Goal: Task Accomplishment & Management: Manage account settings

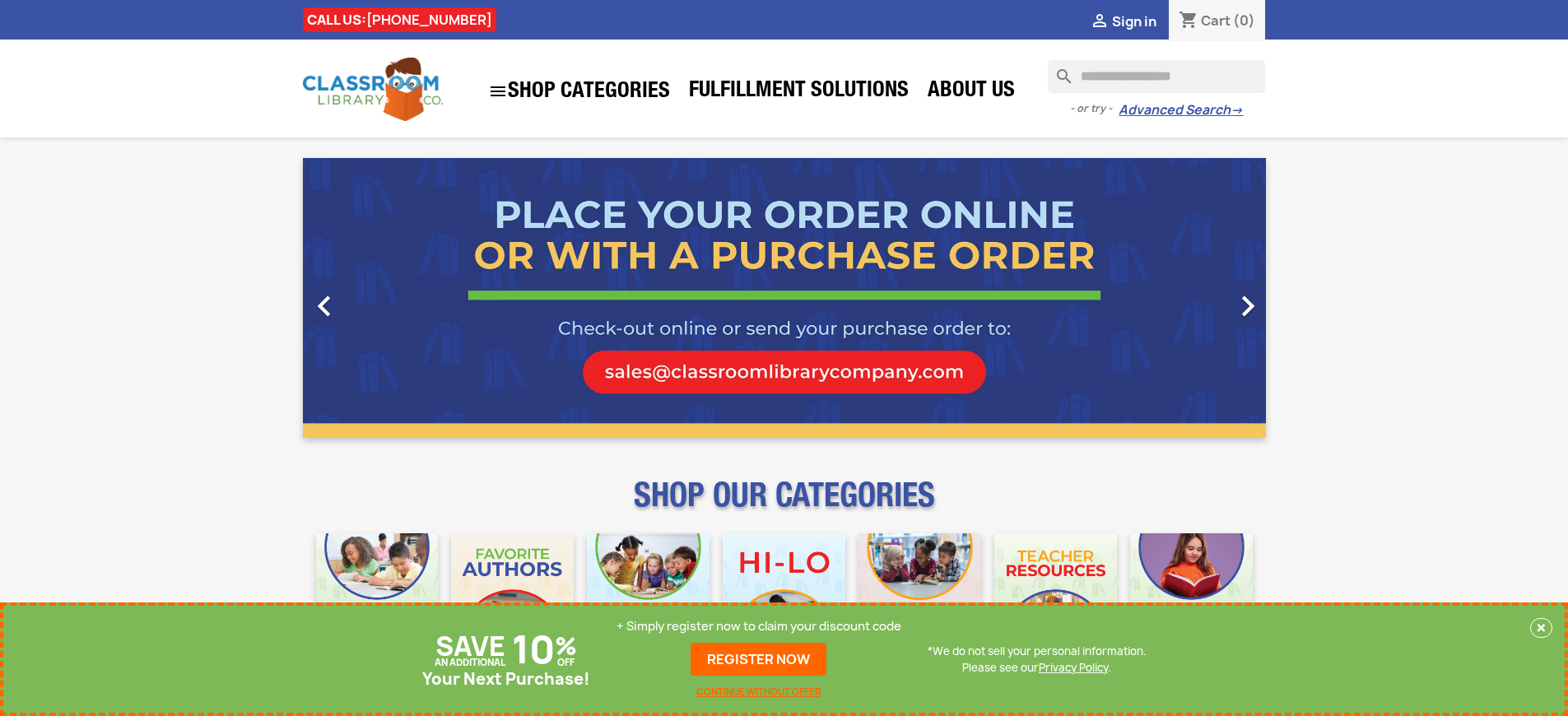
click at [759, 626] on p "+ Simply register now to claim your discount code" at bounding box center [759, 626] width 285 height 17
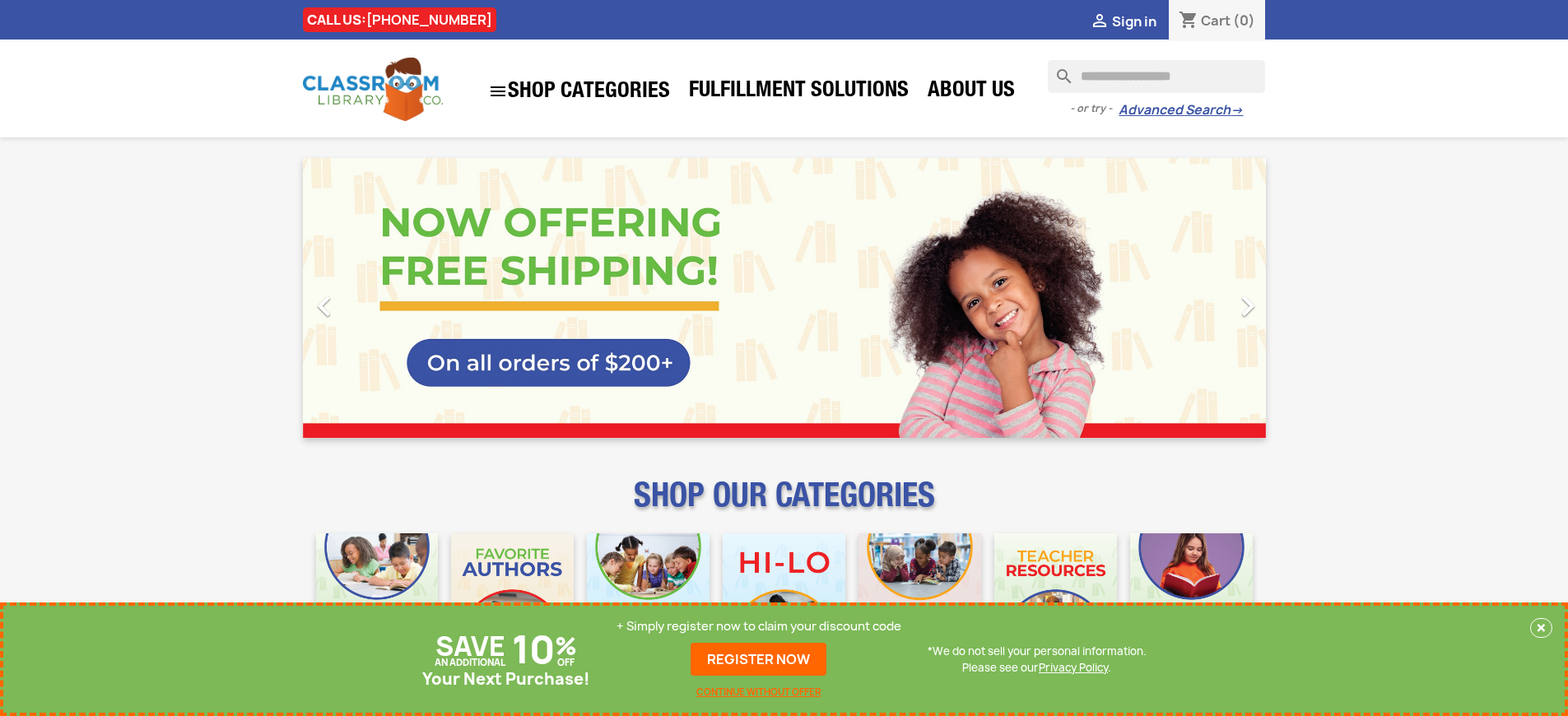
click at [759, 626] on p "+ Simply register now to claim your discount code" at bounding box center [759, 626] width 285 height 17
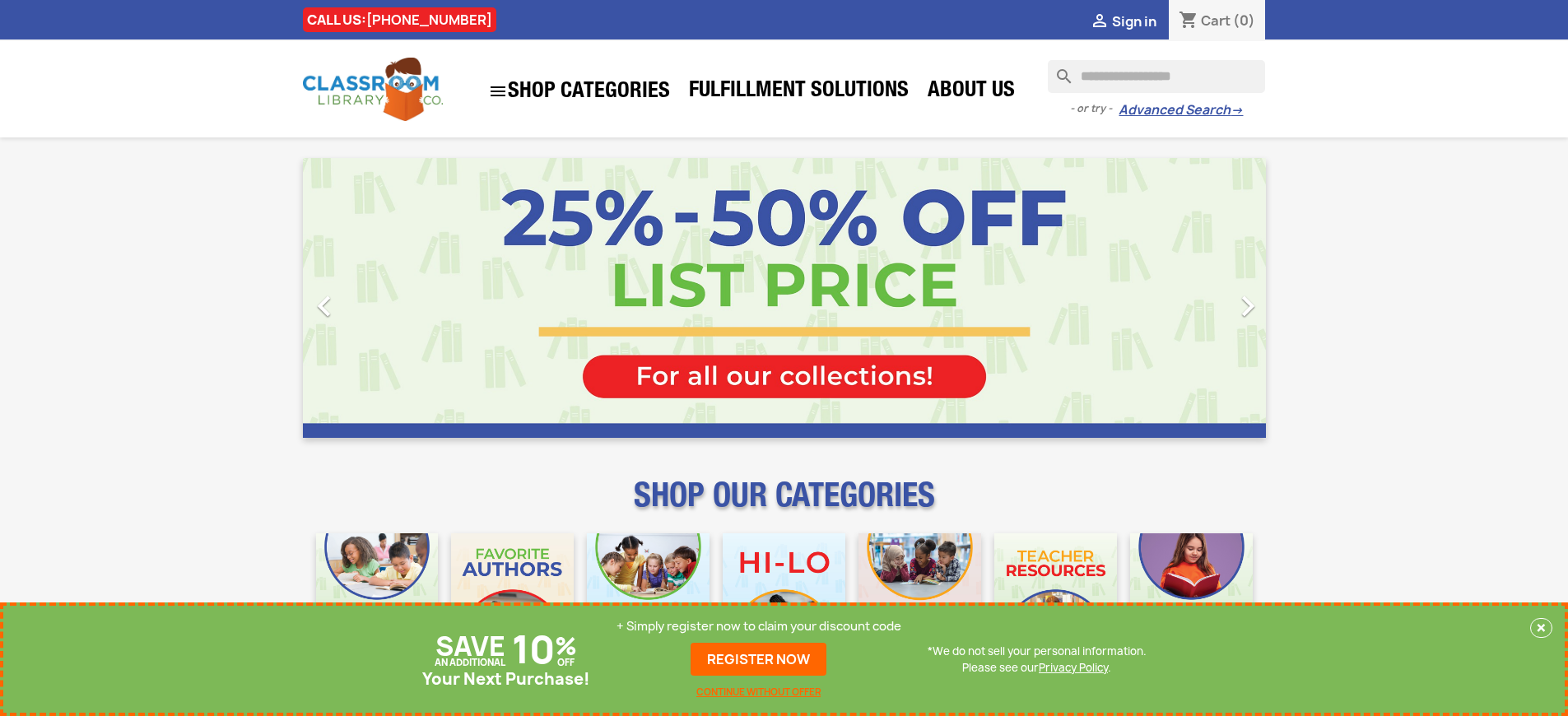
click at [759, 626] on p "+ Simply register now to claim your discount code" at bounding box center [759, 626] width 285 height 17
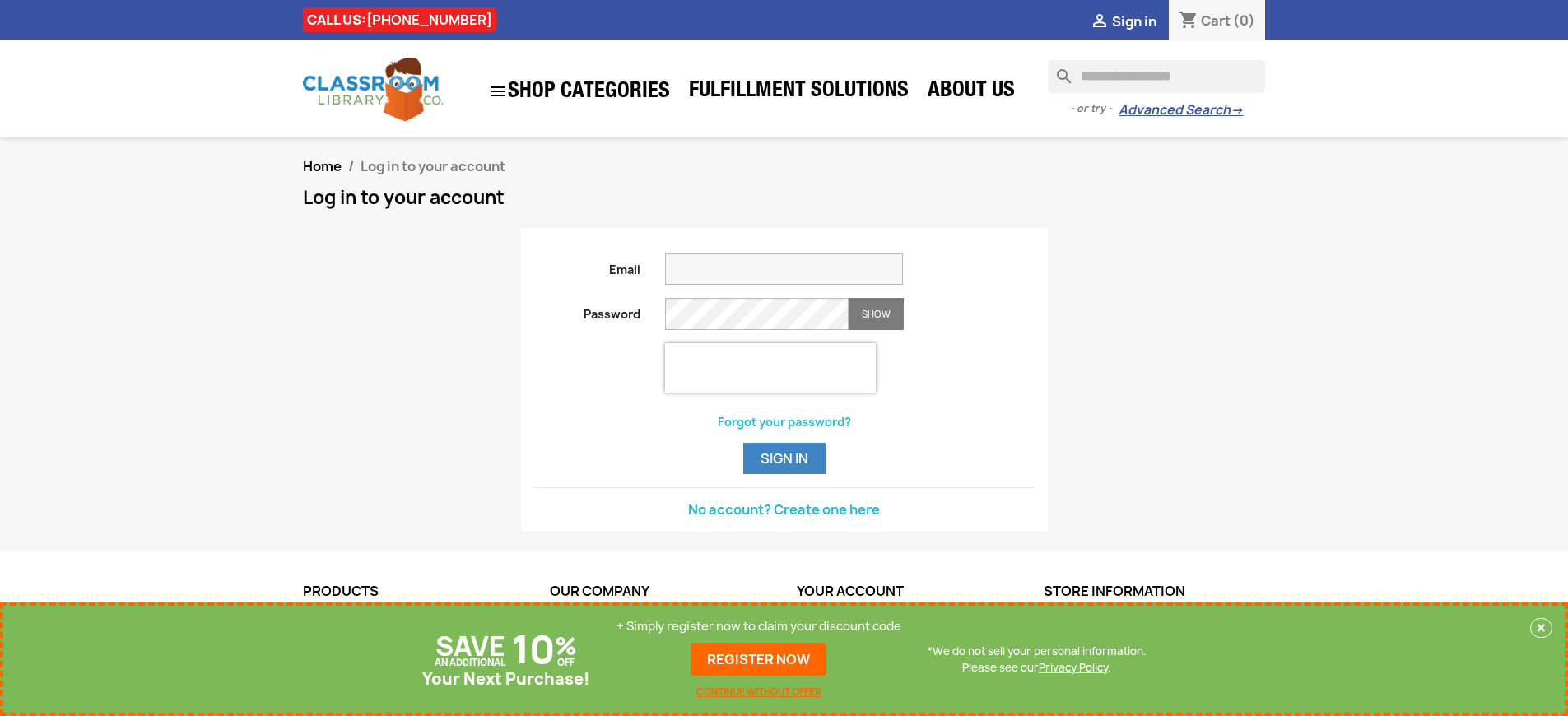
click at [759, 626] on p "+ Simply register now to claim your discount code" at bounding box center [759, 626] width 285 height 17
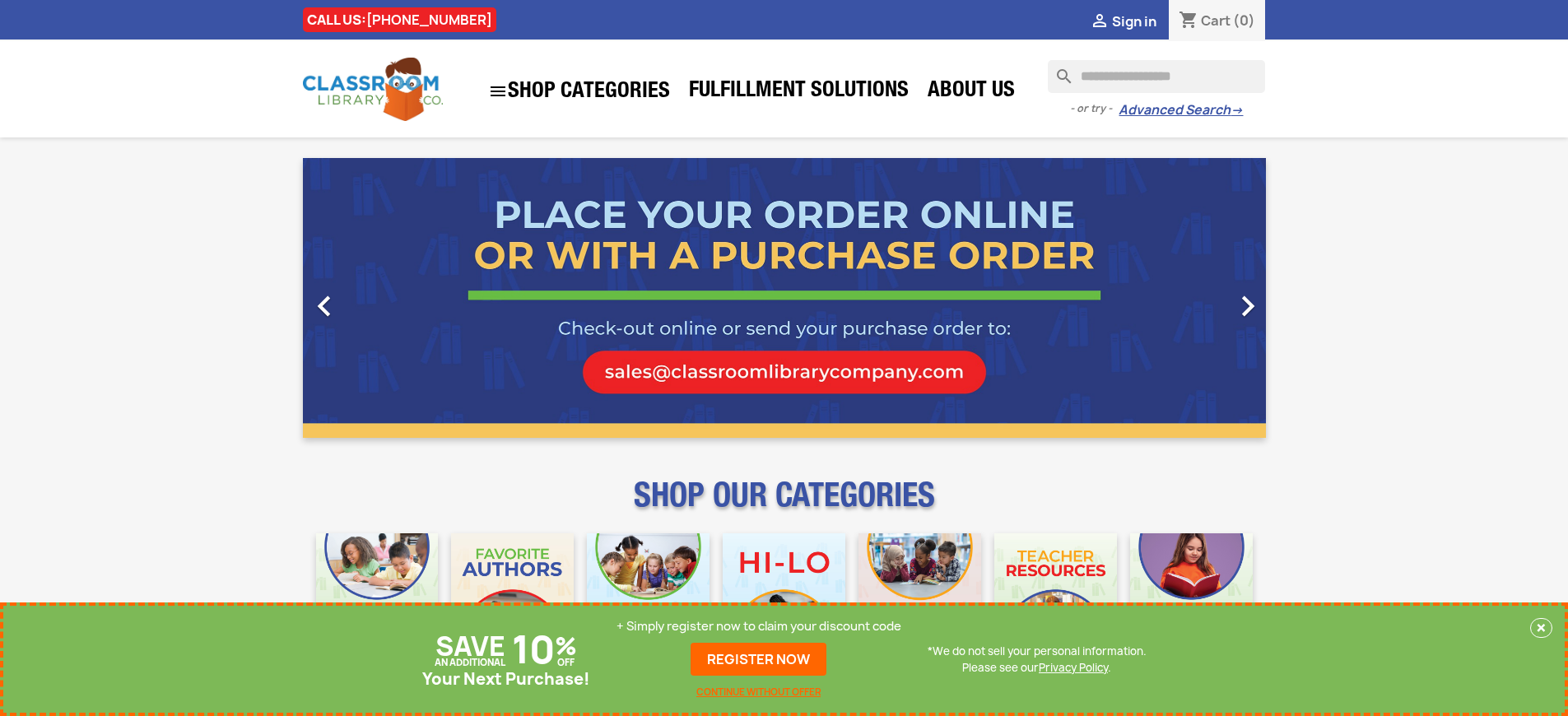
click at [759, 626] on p "+ Simply register now to claim your discount code" at bounding box center [759, 626] width 285 height 17
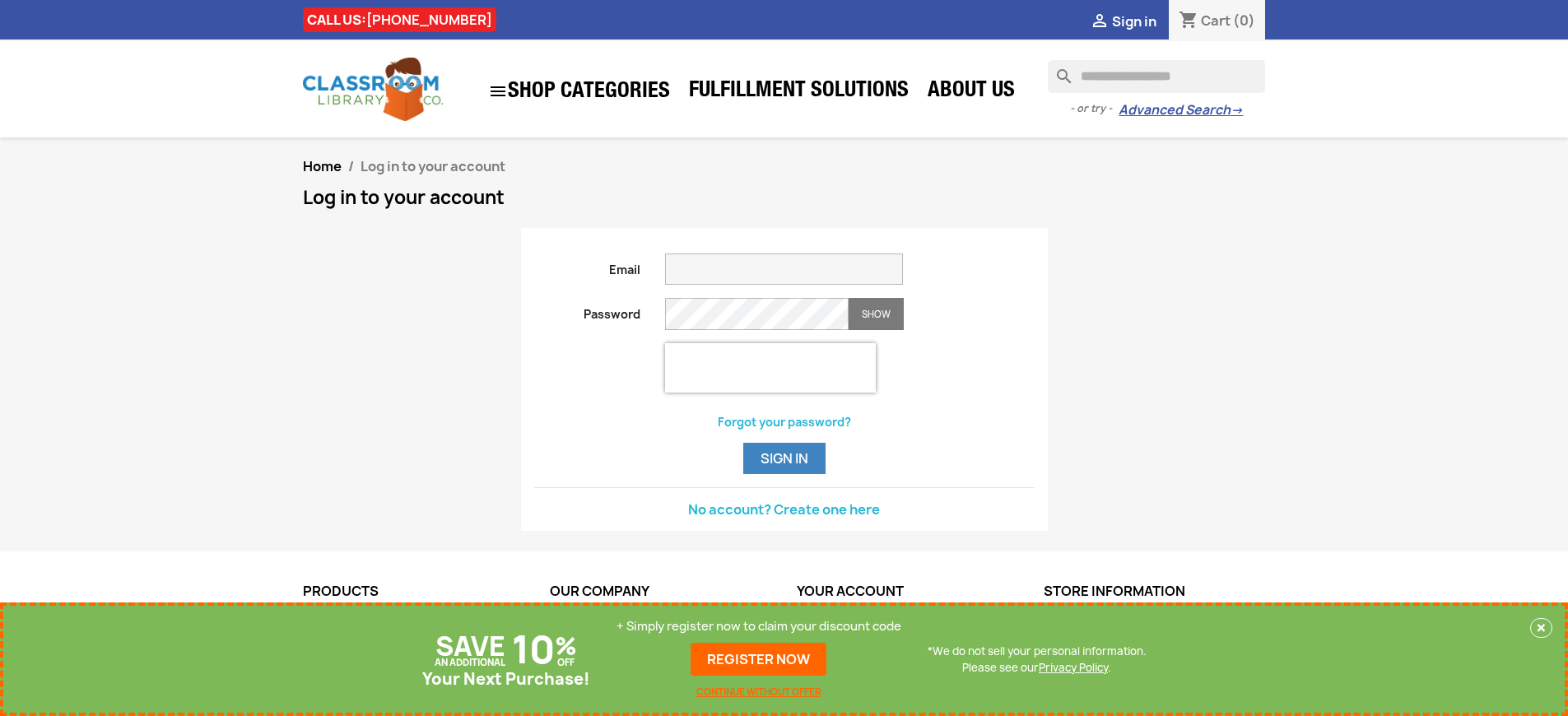
click at [759, 626] on p "+ Simply register now to claim your discount code" at bounding box center [759, 626] width 285 height 17
